Goal: Task Accomplishment & Management: Manage account settings

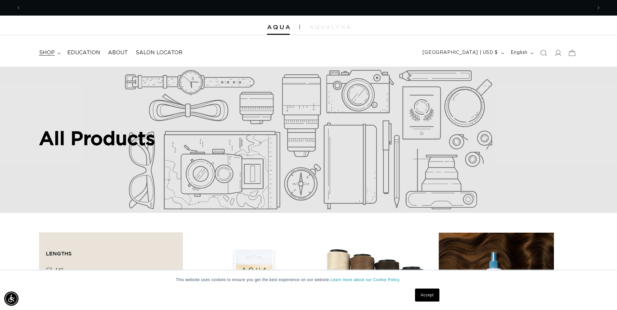
scroll to position [0, 570]
click at [559, 53] on icon at bounding box center [557, 52] width 7 height 7
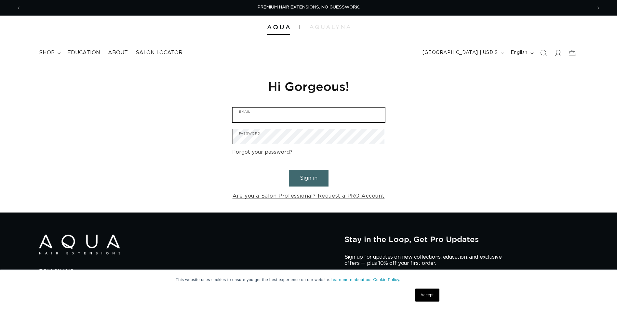
click at [308, 114] on input "Email" at bounding box center [308, 115] width 152 height 15
type input "m"
drag, startPoint x: 236, startPoint y: 113, endPoint x: 193, endPoint y: 104, distance: 44.0
click at [194, 107] on div "Reset your password We will send you an email to reset your password Email Subm…" at bounding box center [308, 140] width 617 height 146
